Goal: Information Seeking & Learning: Learn about a topic

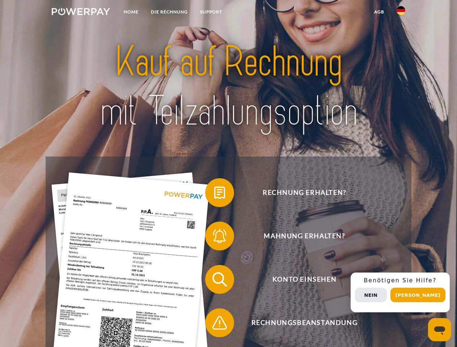
click at [81, 13] on img at bounding box center [81, 11] width 58 height 7
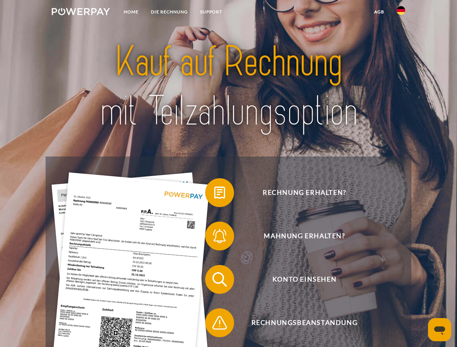
click at [401, 13] on img at bounding box center [400, 10] width 9 height 9
click at [379, 12] on link "agb" at bounding box center [379, 11] width 22 height 13
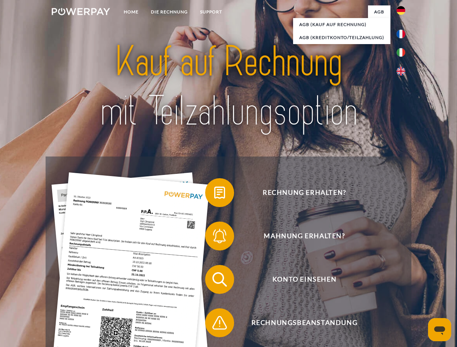
click at [214, 194] on span at bounding box center [209, 193] width 36 height 36
click at [214, 238] on span at bounding box center [209, 236] width 36 height 36
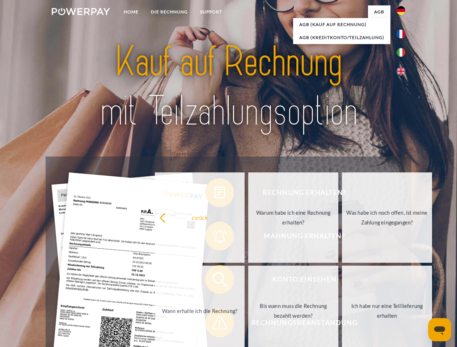
click at [248, 281] on link "Bis wann muss die Rechnung bezahlt werden?" at bounding box center [293, 311] width 90 height 90
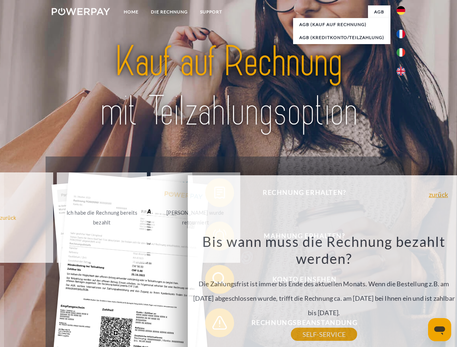
click at [214, 324] on div "Bis wann muss die Rechnung bezahlt werden? Die Zahlungsfrist ist immer bis Ende…" at bounding box center [324, 284] width 264 height 102
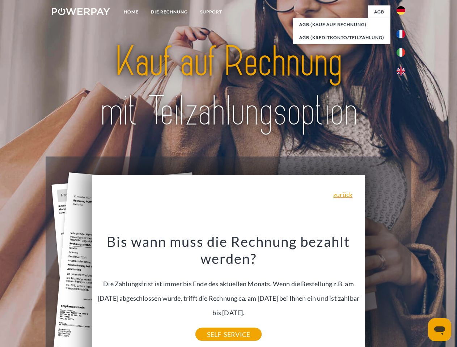
click at [402, 293] on div "Rechnung erhalten? Mahnung erhalten? Konto einsehen" at bounding box center [228, 301] width 365 height 289
click at [385, 294] on span "Konto einsehen" at bounding box center [304, 279] width 177 height 29
click at [420, 295] on header "Home DIE RECHNUNG SUPPORT" at bounding box center [228, 249] width 457 height 499
